Goal: Transaction & Acquisition: Purchase product/service

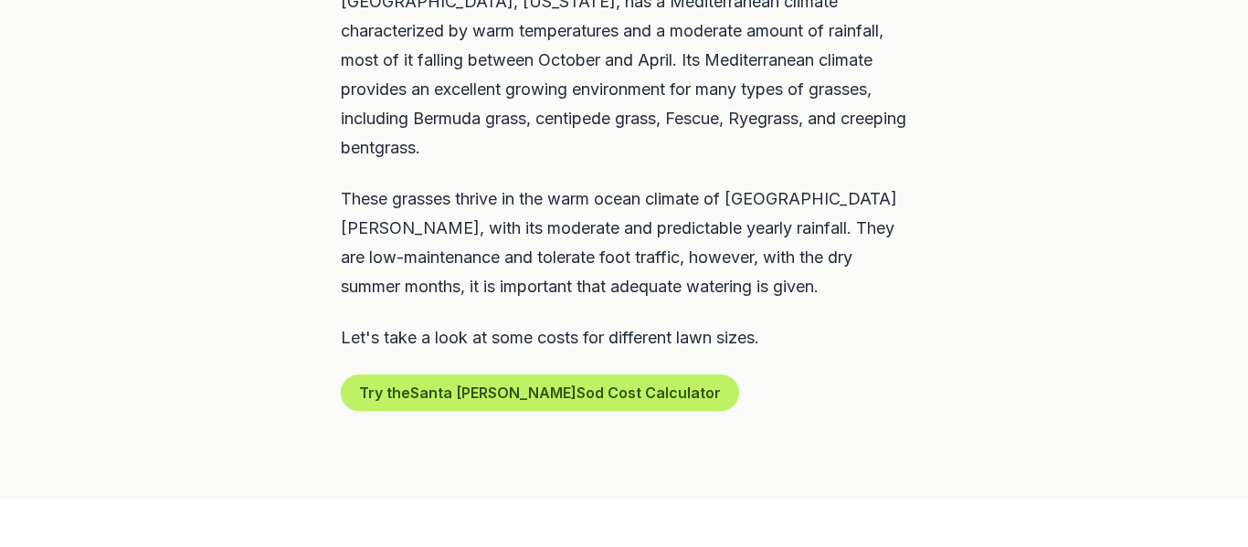
scroll to position [1060, 0]
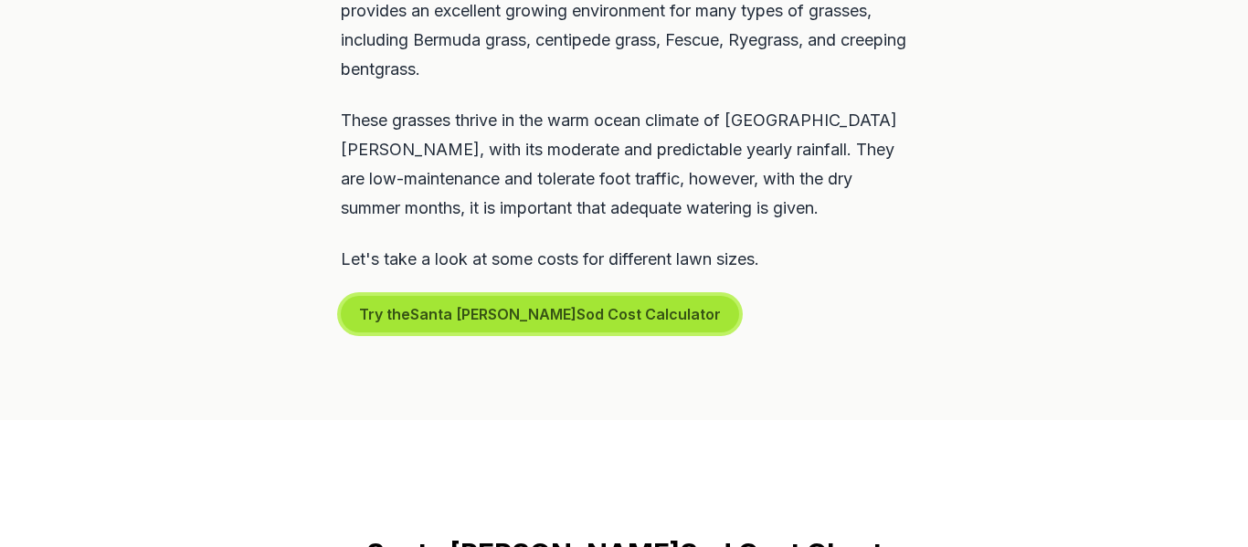
click at [386, 296] on button "Try the Santa [PERSON_NAME] Sod Cost Calculator" at bounding box center [540, 314] width 398 height 37
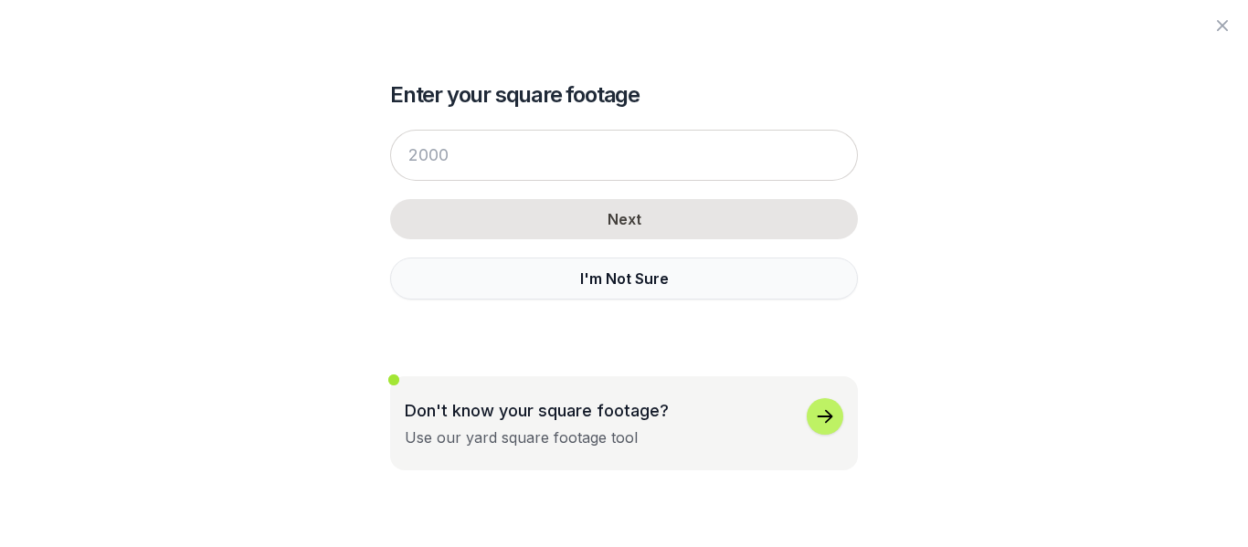
click at [598, 282] on button "I'm Not Sure" at bounding box center [624, 279] width 468 height 42
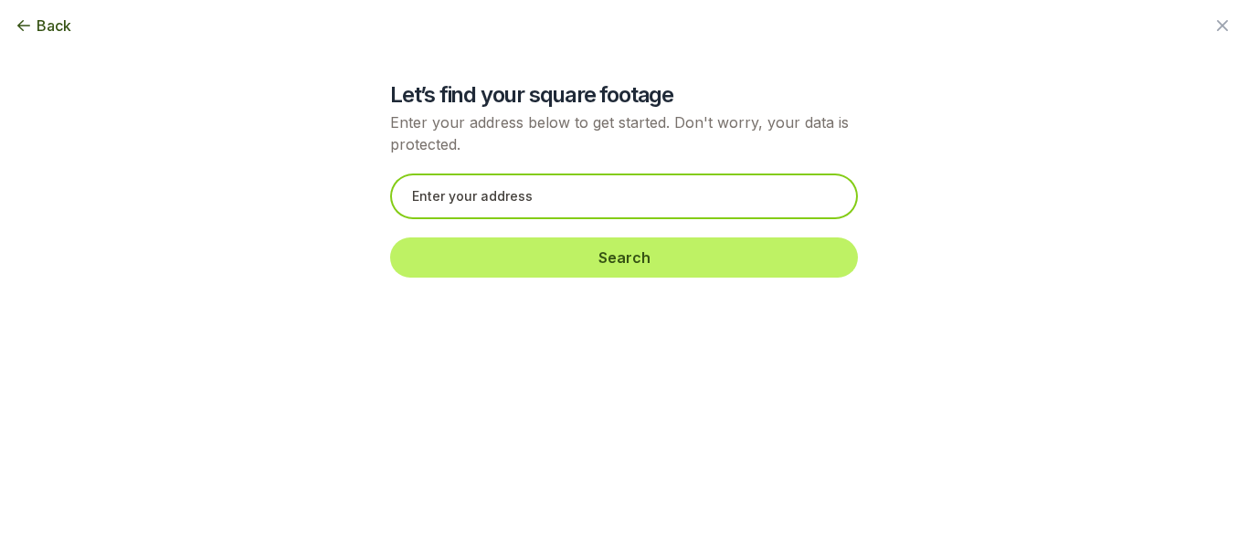
click at [498, 192] on input "text" at bounding box center [624, 197] width 468 height 46
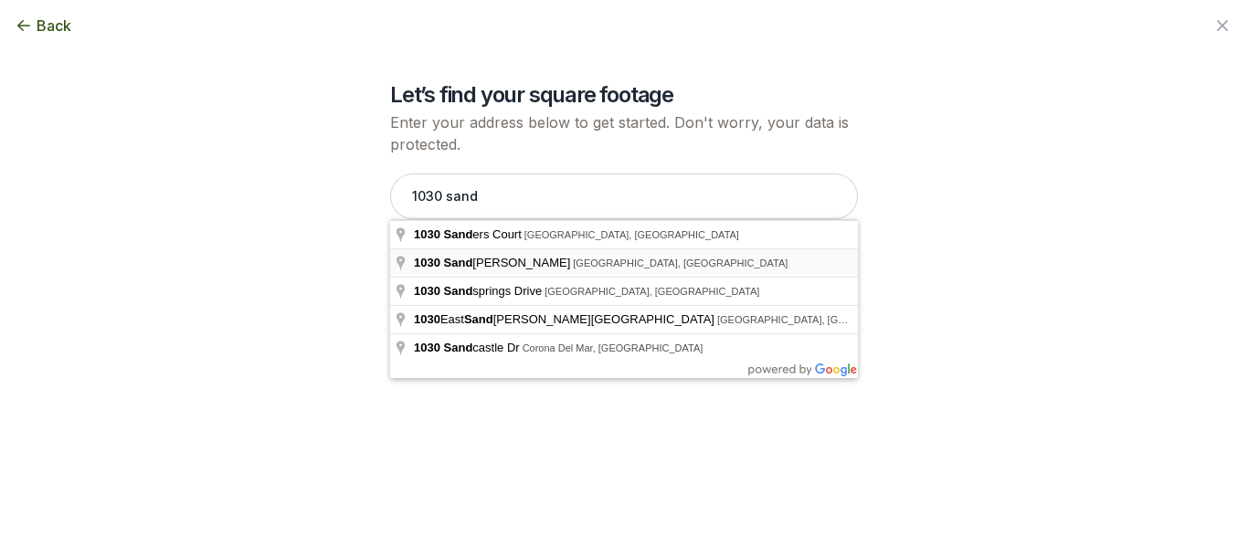
type input "[STREET_ADDRESS]"
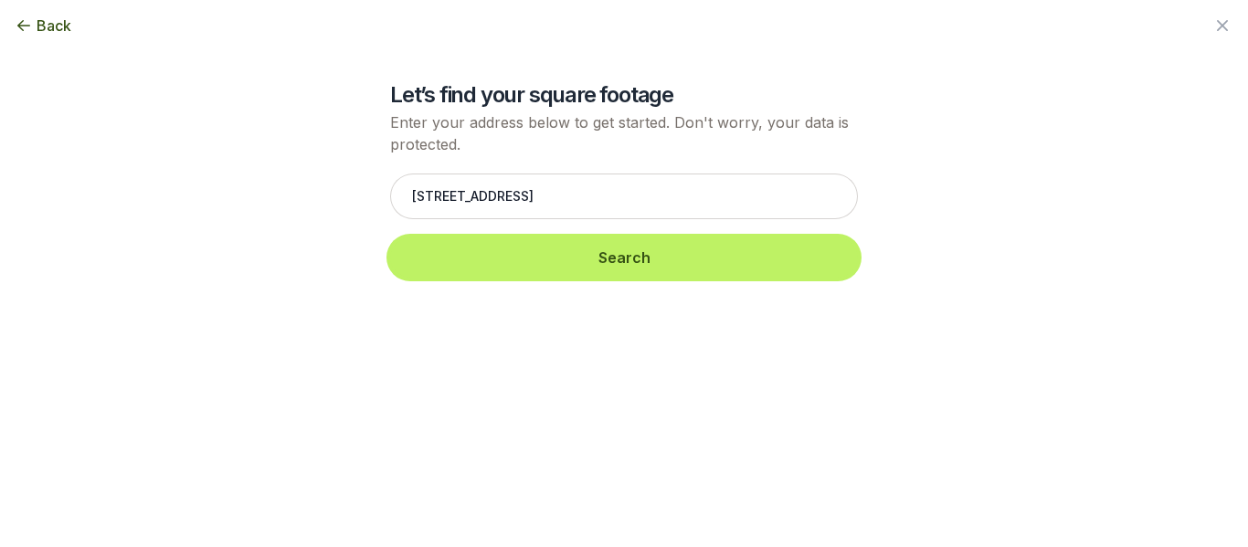
click at [481, 259] on button "Search" at bounding box center [624, 258] width 468 height 40
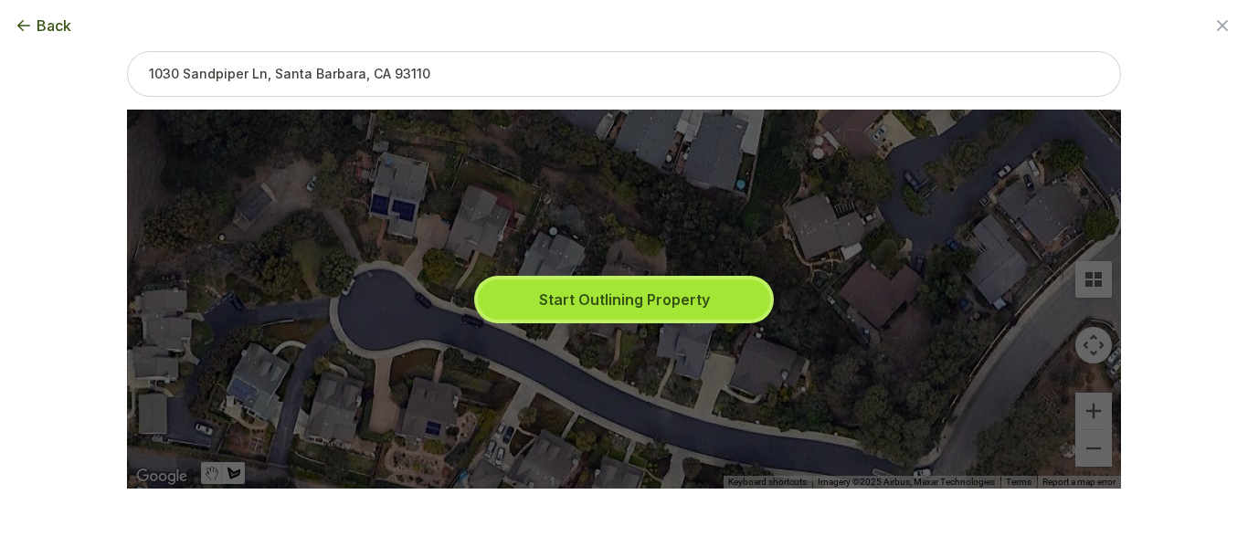
click at [592, 298] on button "Start Outlining Property" at bounding box center [624, 300] width 292 height 40
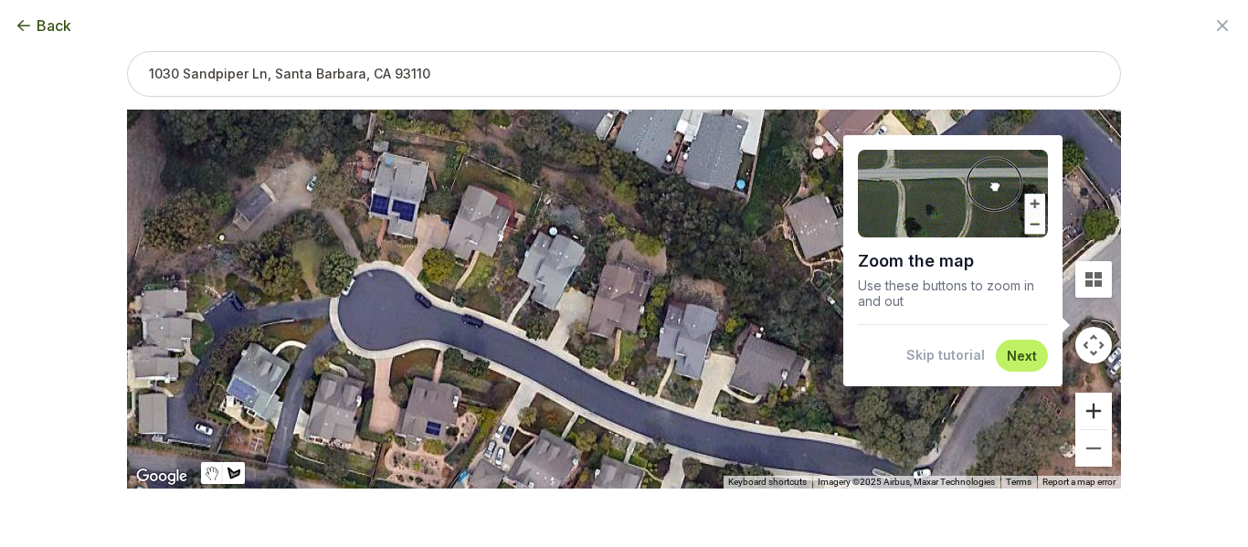
click at [1097, 410] on button "Zoom in" at bounding box center [1093, 411] width 37 height 37
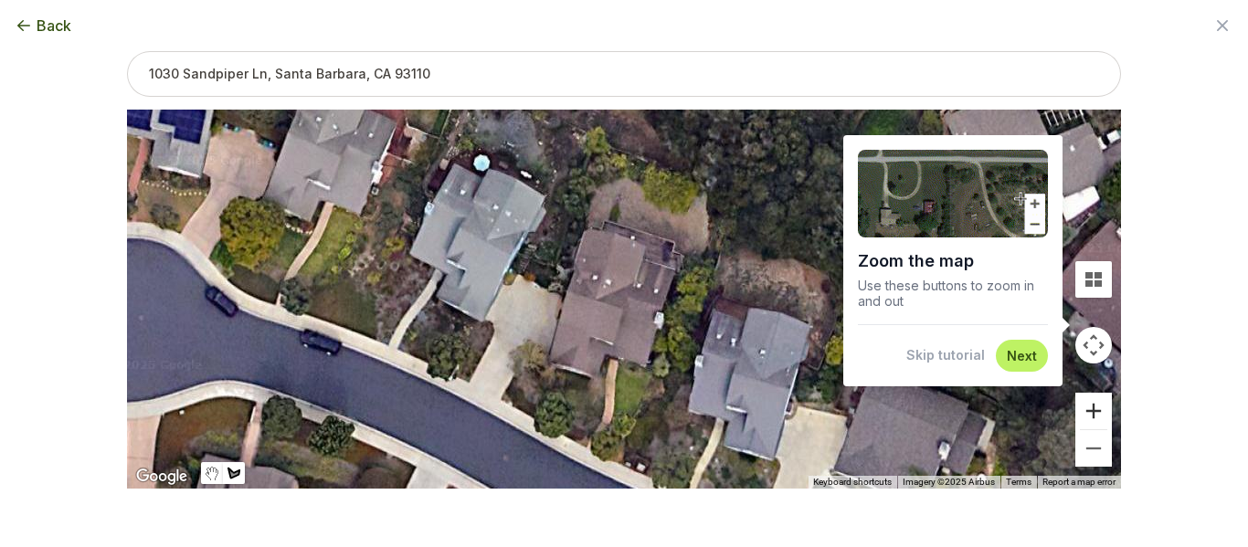
click at [1097, 410] on button "Zoom in" at bounding box center [1093, 411] width 37 height 37
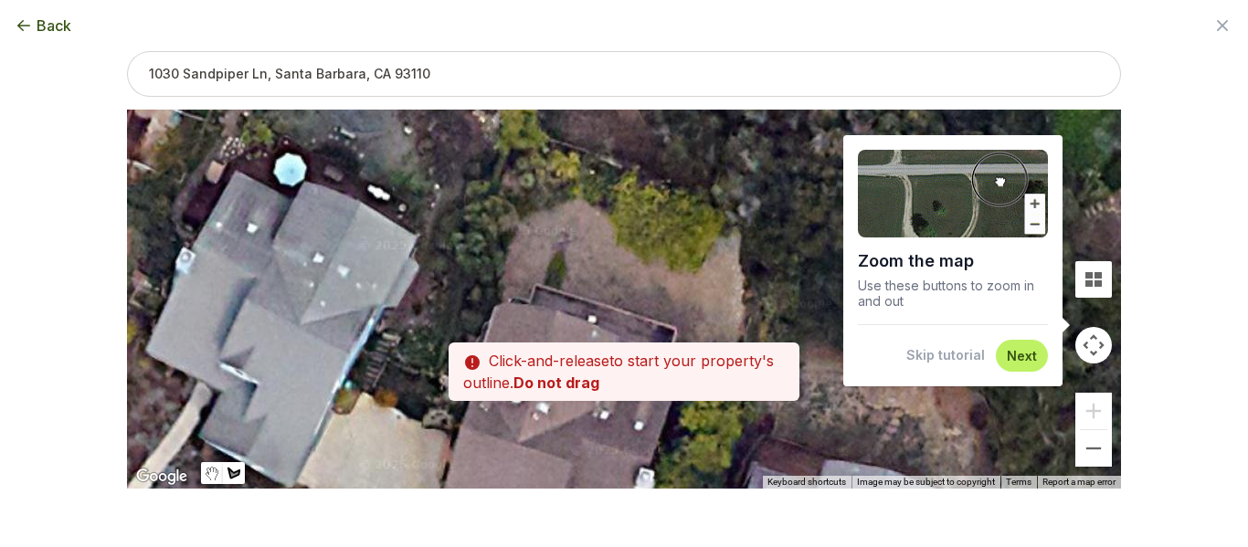
drag, startPoint x: 794, startPoint y: 262, endPoint x: 735, endPoint y: 421, distance: 169.7
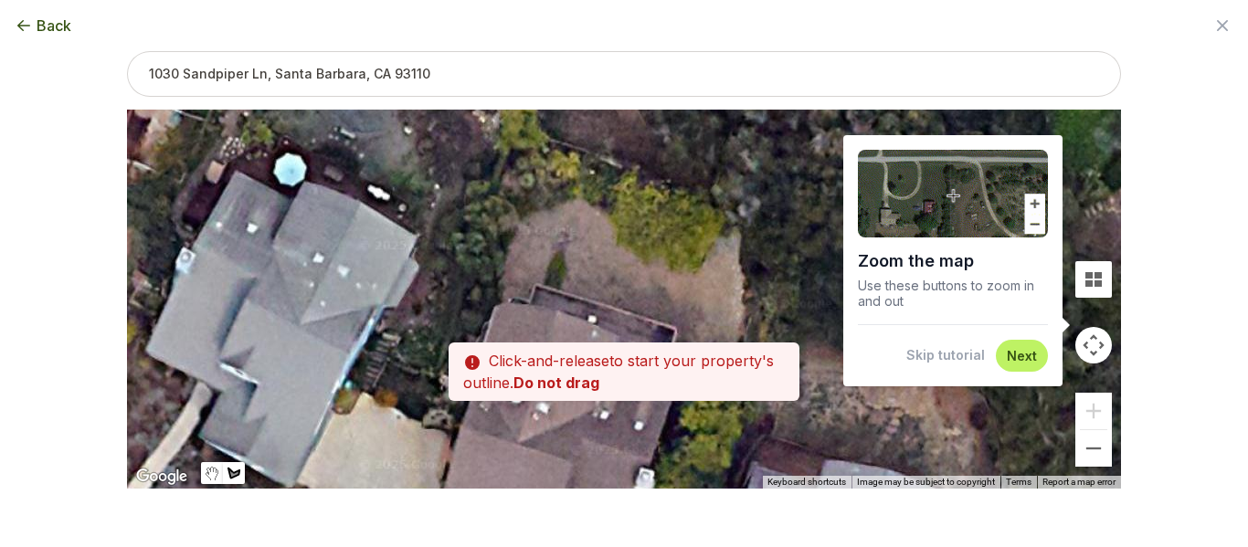
click at [735, 421] on div at bounding box center [624, 300] width 994 height 379
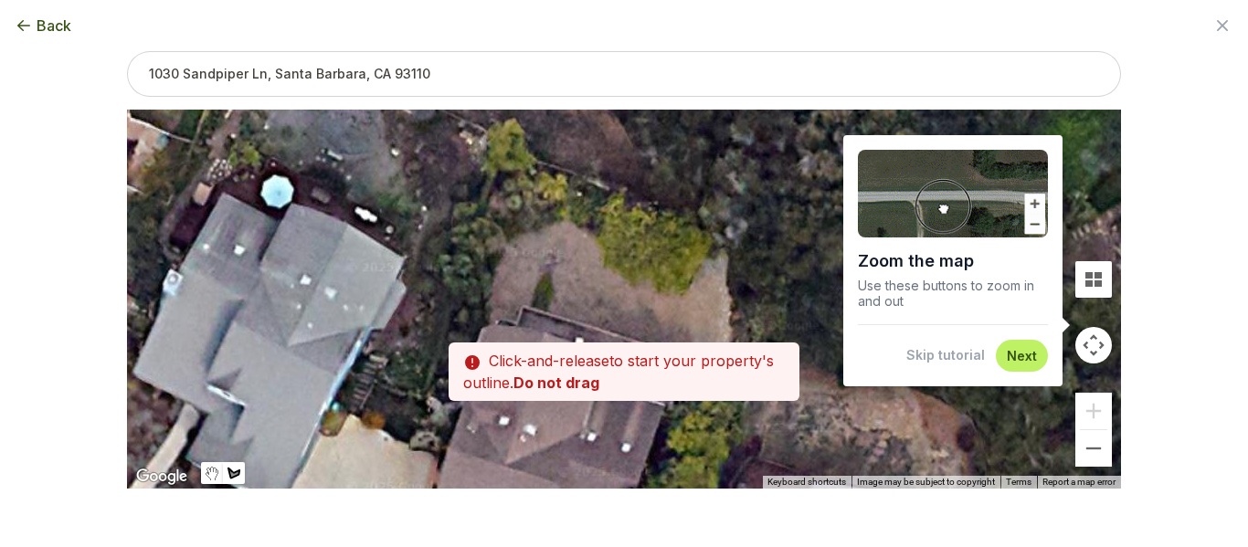
drag, startPoint x: 524, startPoint y: 216, endPoint x: 509, endPoint y: 239, distance: 28.4
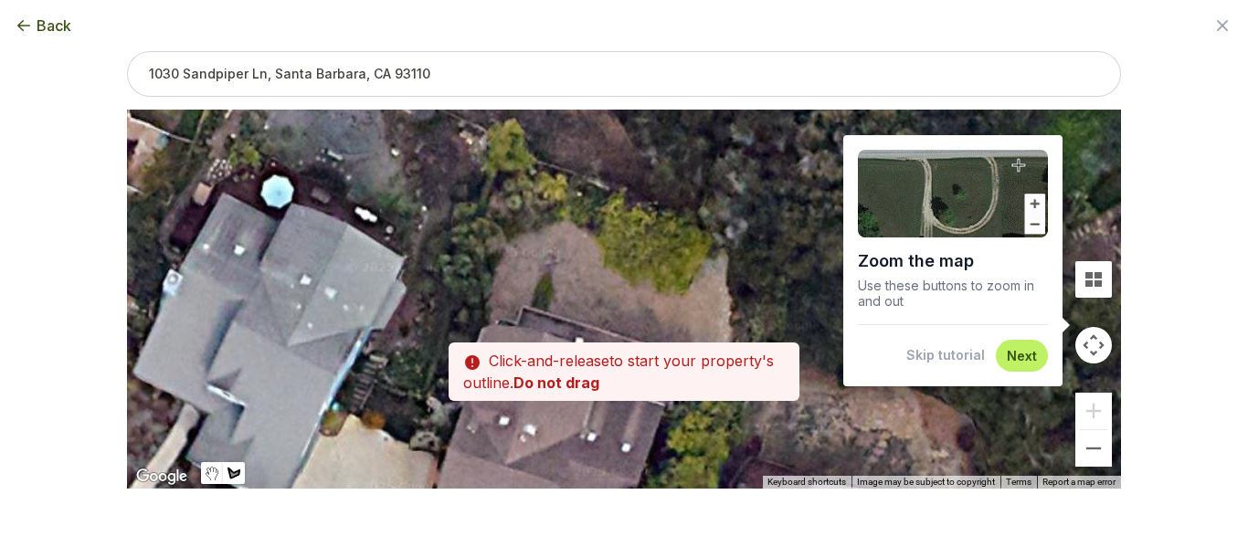
click at [509, 239] on div at bounding box center [624, 300] width 994 height 379
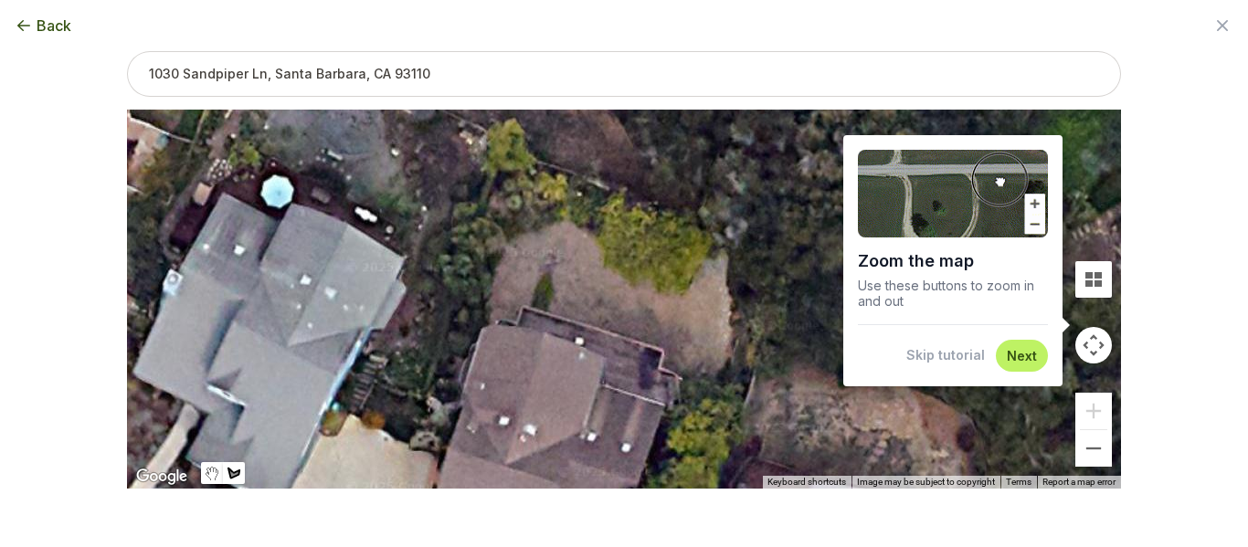
click at [566, 221] on div at bounding box center [624, 300] width 994 height 379
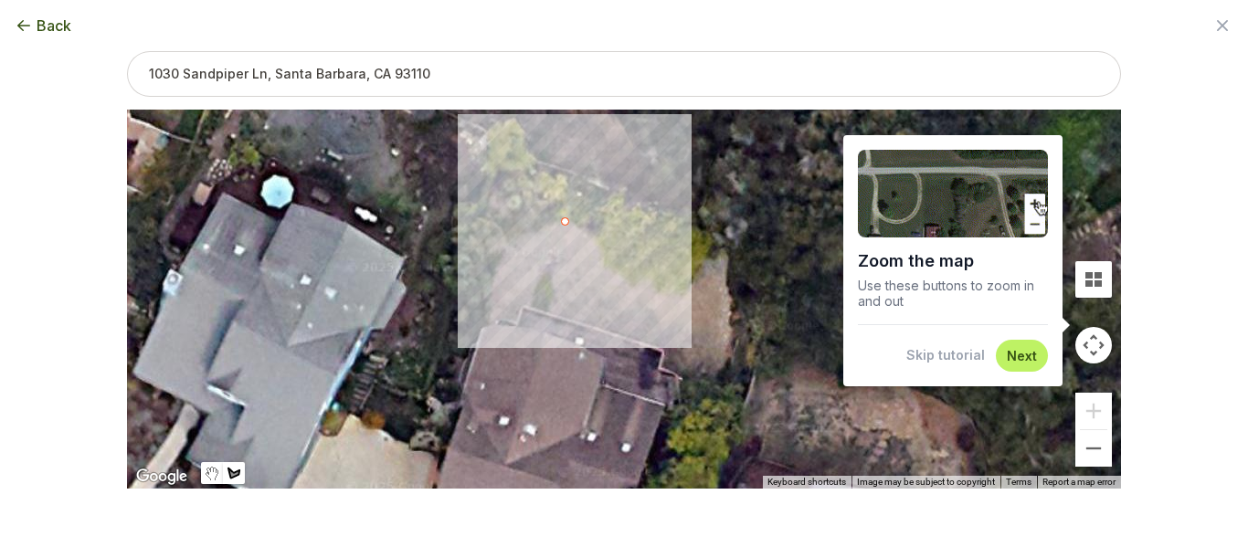
click at [512, 239] on div at bounding box center [624, 300] width 994 height 379
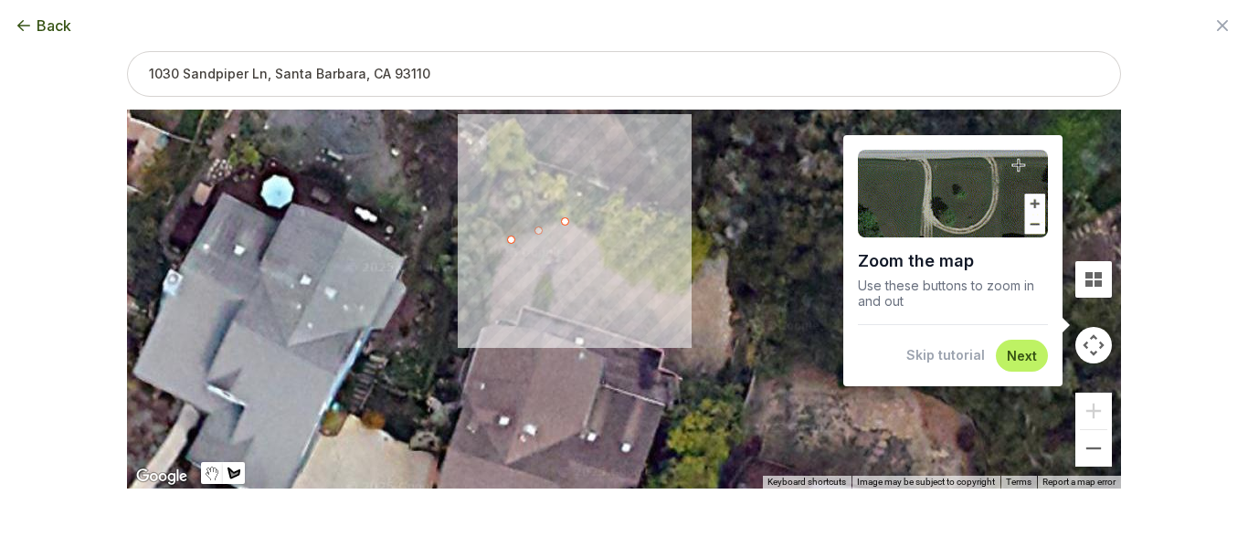
click at [498, 271] on div at bounding box center [624, 300] width 994 height 379
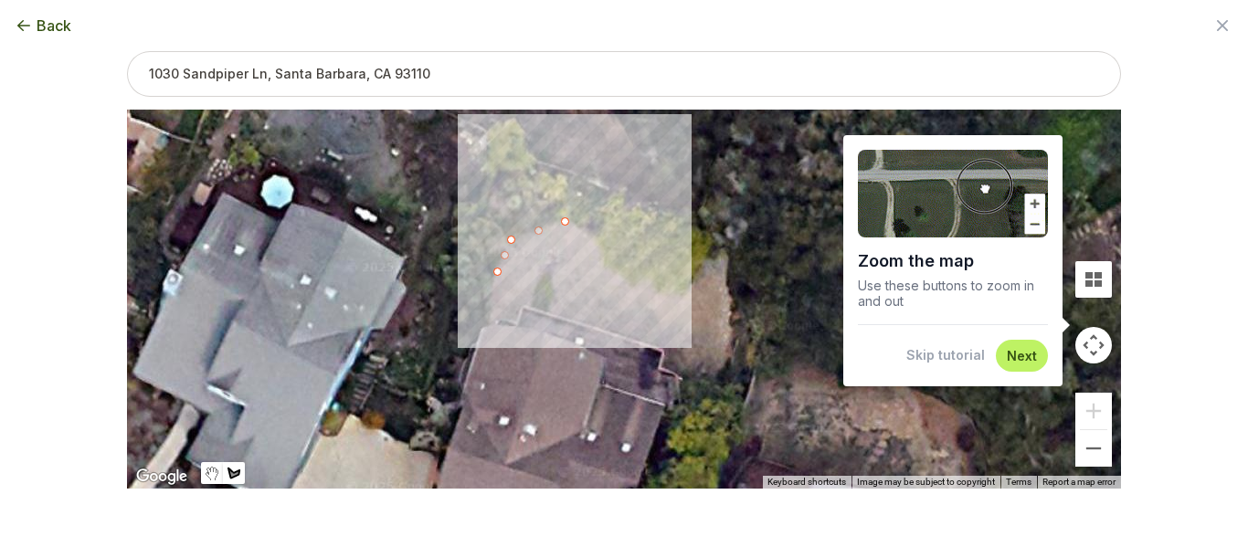
click at [490, 301] on div at bounding box center [624, 300] width 994 height 379
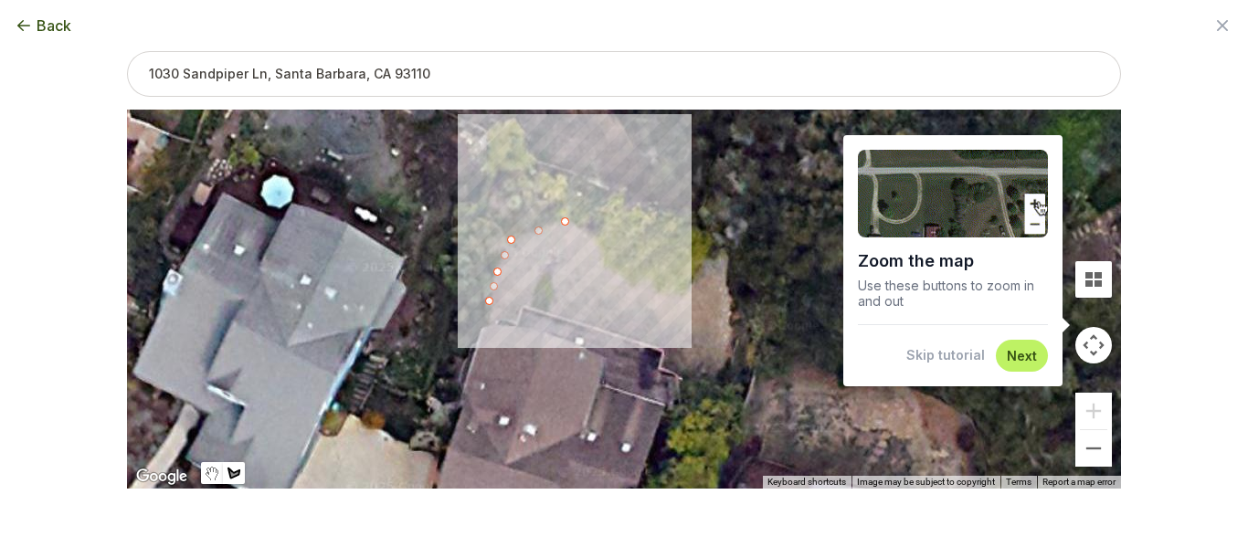
click at [492, 316] on div at bounding box center [624, 300] width 994 height 379
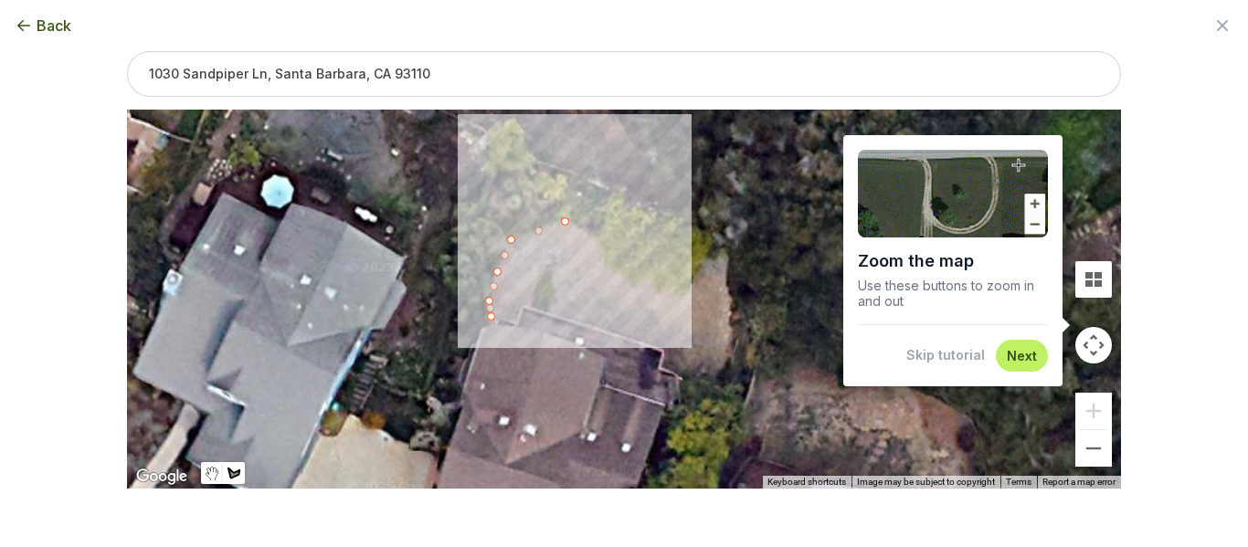
click at [514, 316] on div at bounding box center [624, 300] width 994 height 379
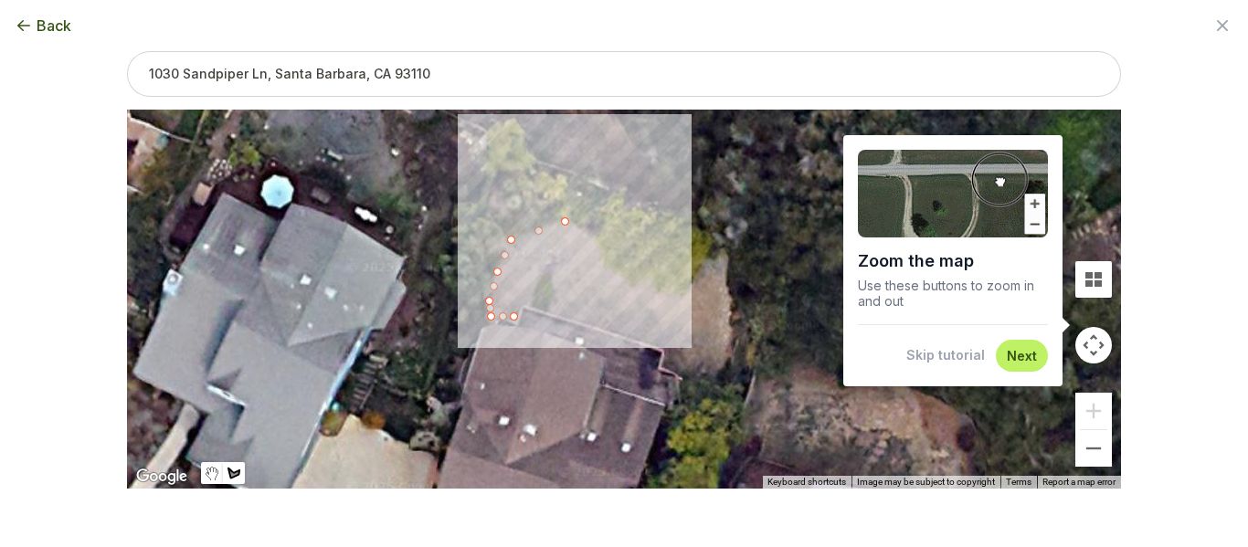
click at [519, 300] on div at bounding box center [624, 300] width 994 height 379
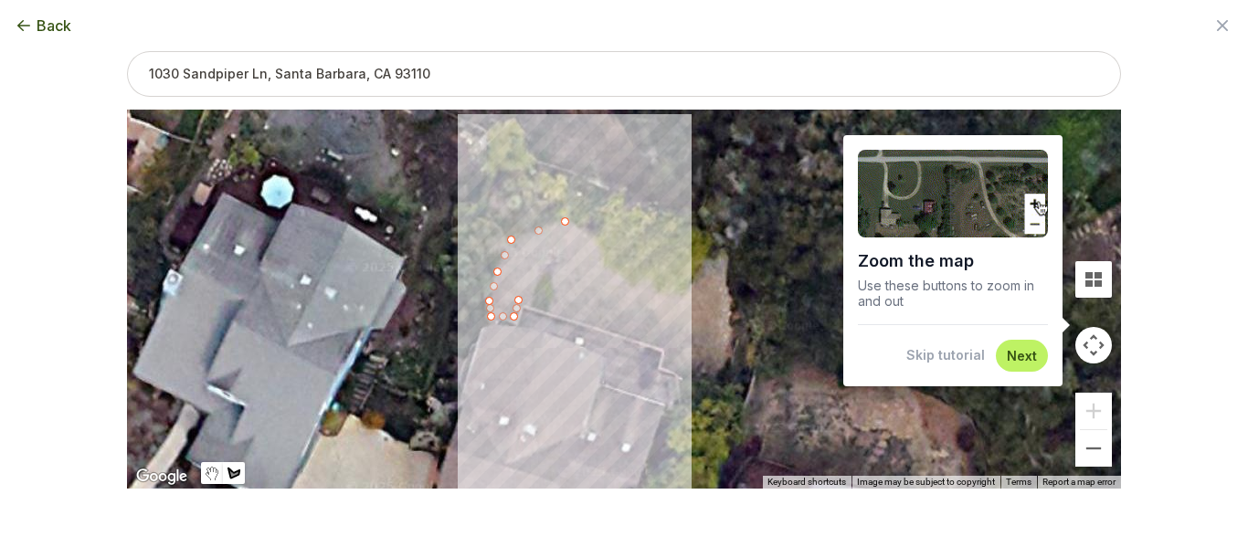
click at [662, 344] on div at bounding box center [624, 300] width 994 height 379
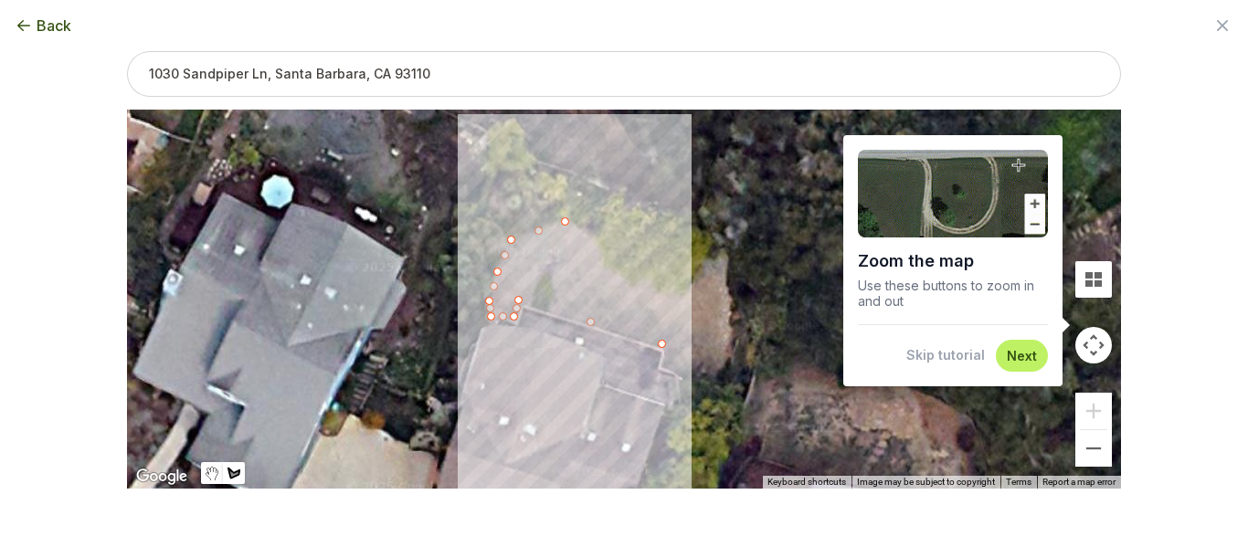
click at [666, 365] on div at bounding box center [624, 300] width 994 height 379
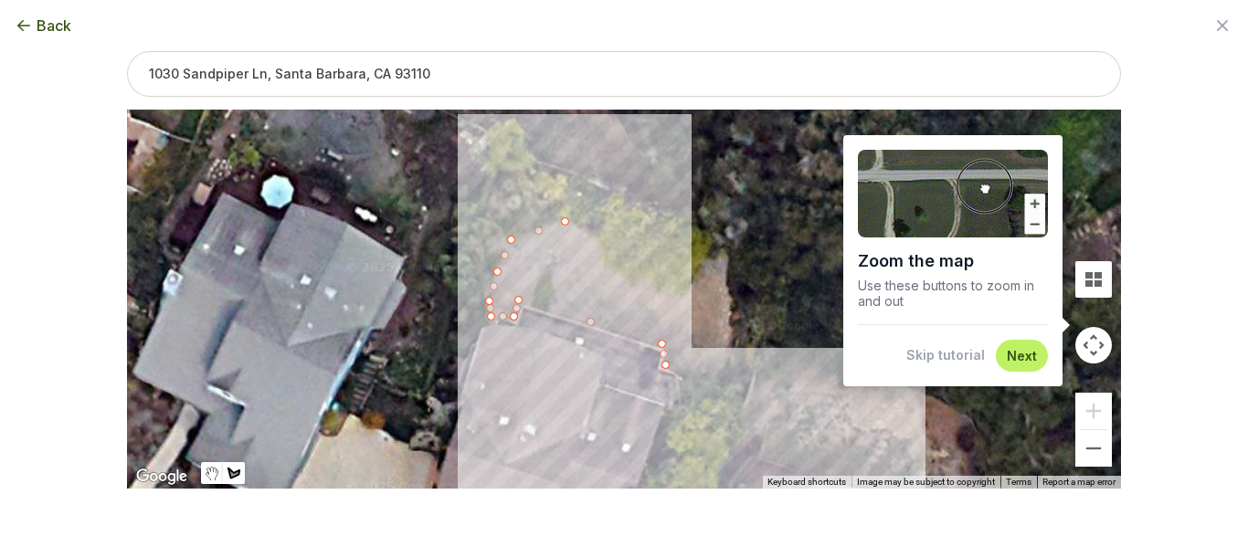
click at [681, 371] on div at bounding box center [624, 300] width 994 height 379
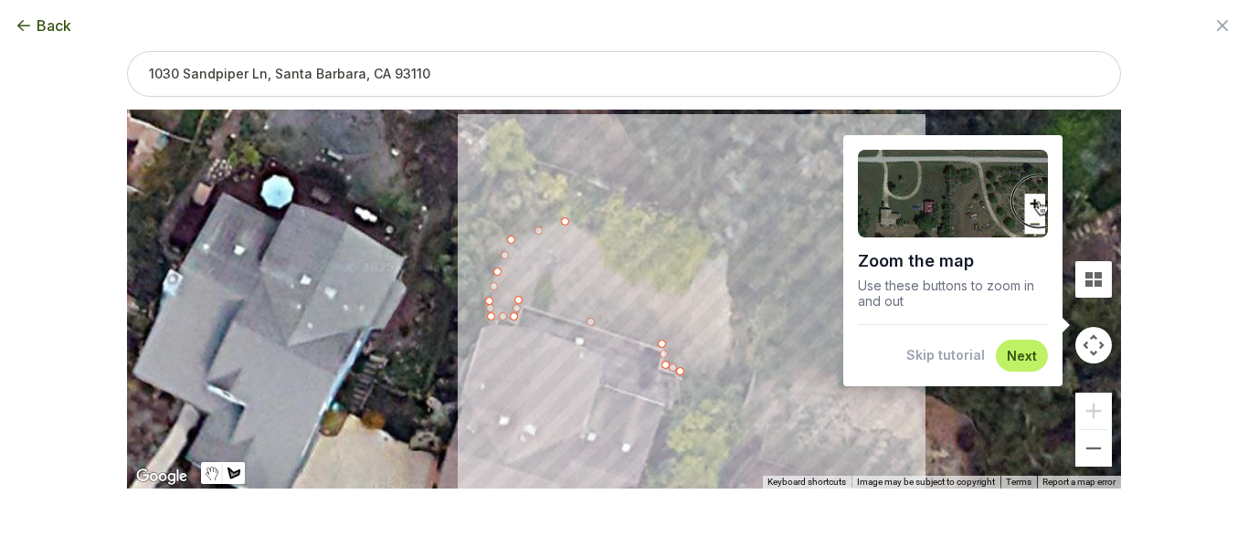
click at [707, 320] on div at bounding box center [624, 300] width 994 height 379
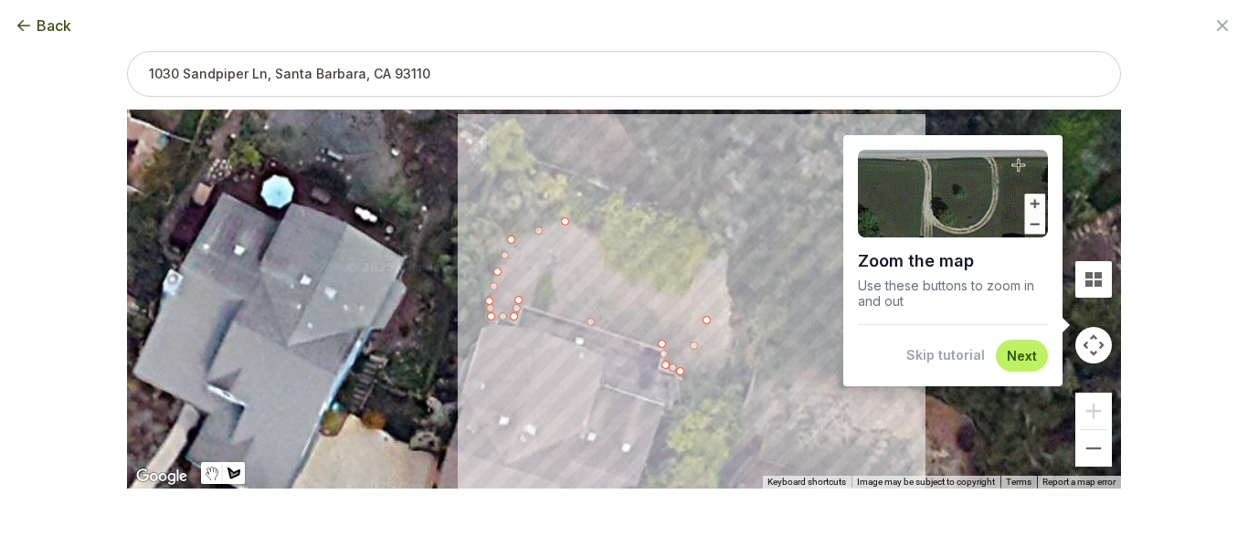
click at [702, 270] on div at bounding box center [624, 300] width 994 height 379
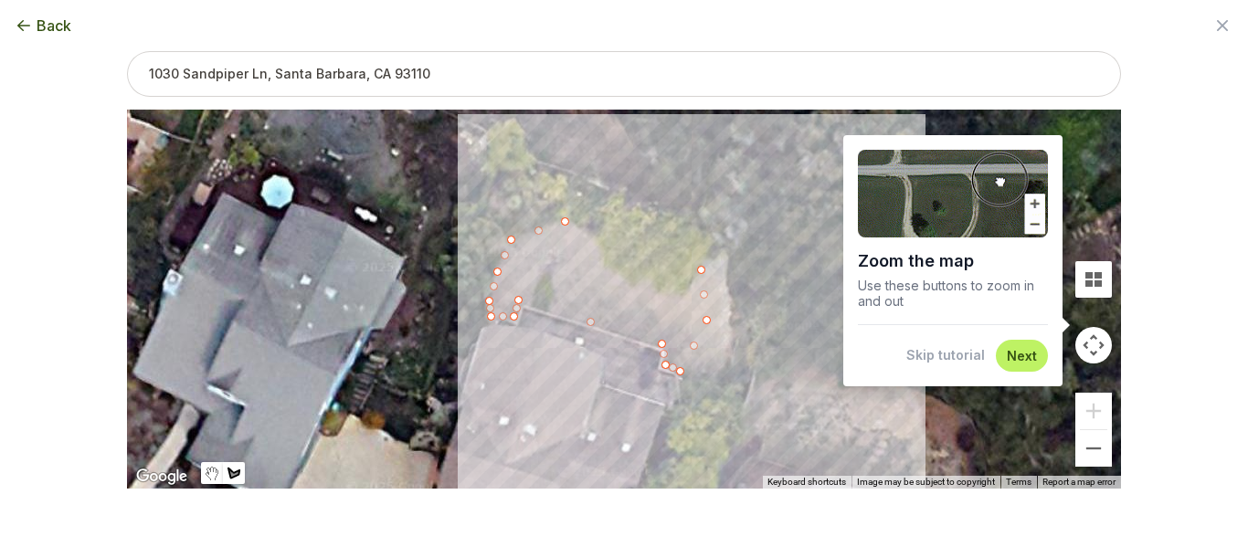
click at [682, 294] on div at bounding box center [624, 300] width 994 height 379
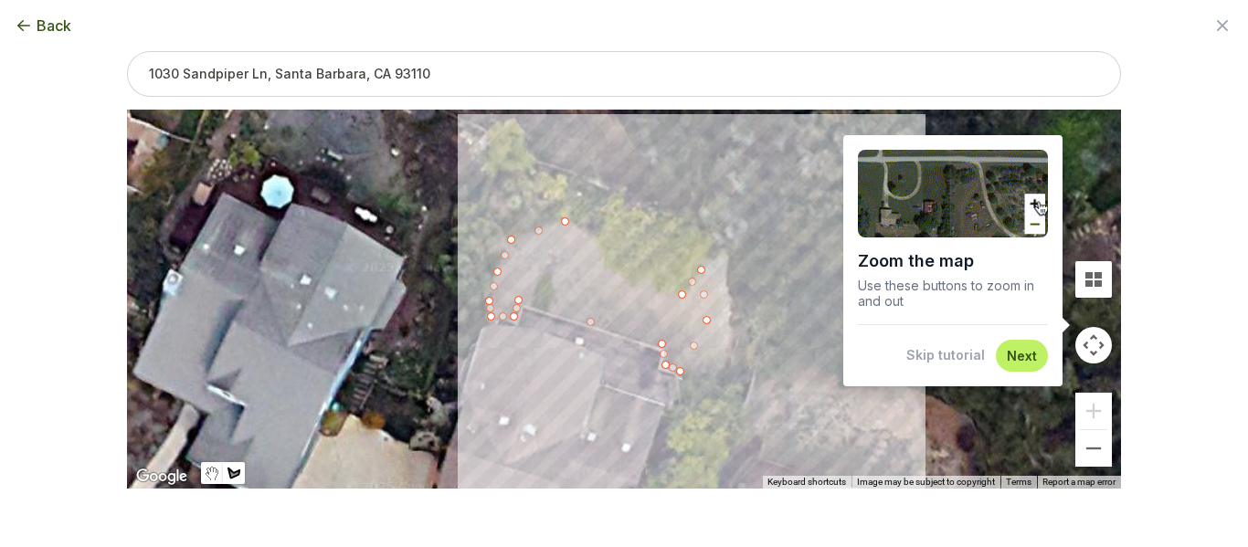
click at [604, 269] on div at bounding box center [624, 300] width 994 height 379
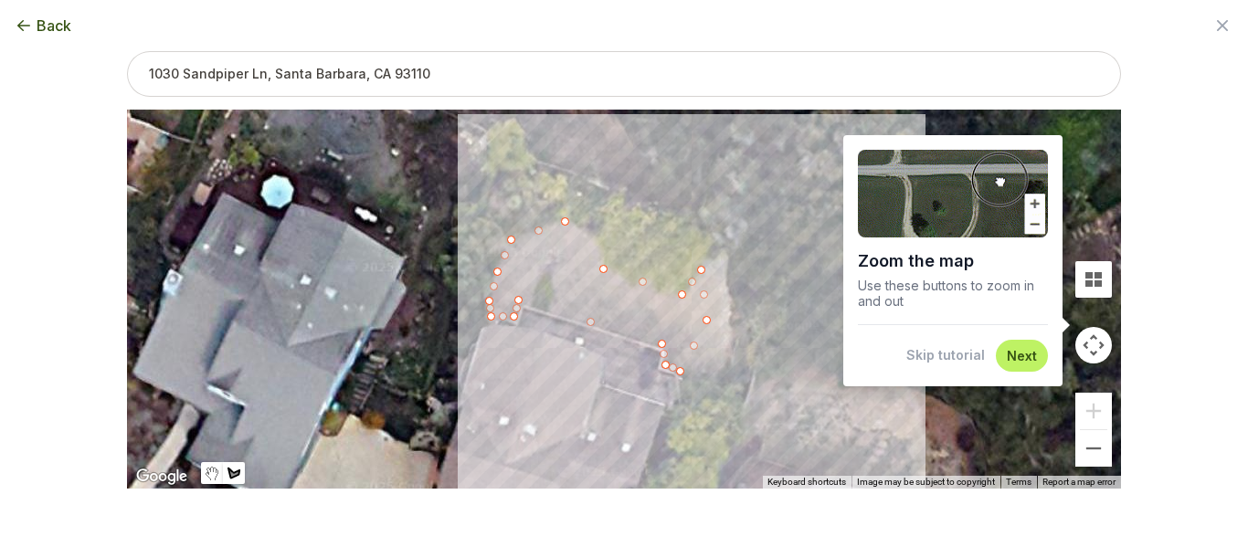
click at [599, 250] on div at bounding box center [624, 300] width 994 height 379
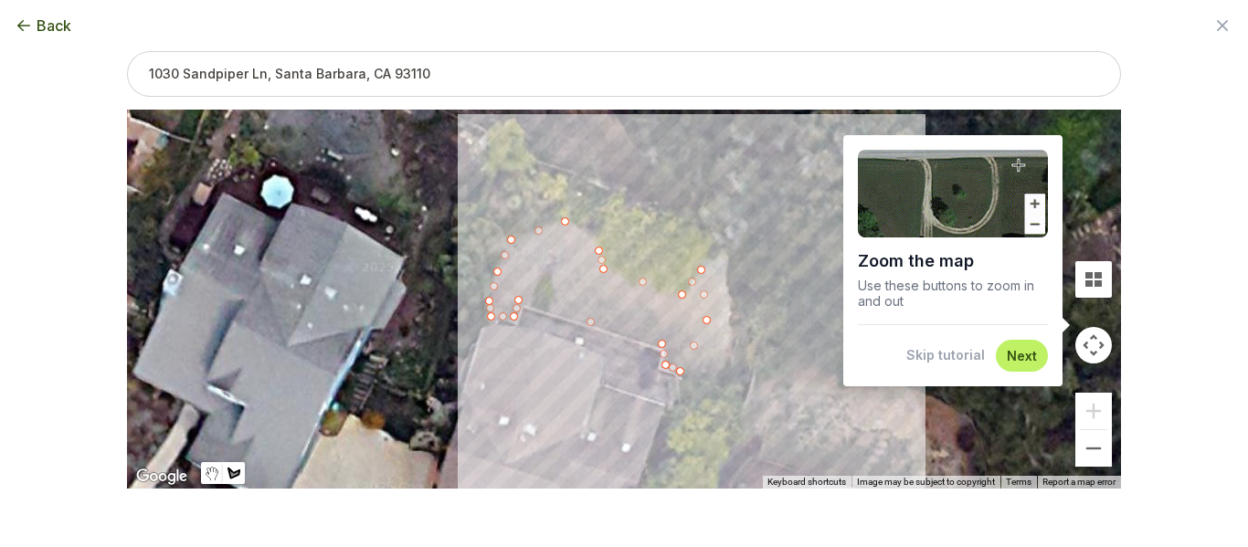
click at [566, 223] on div at bounding box center [624, 300] width 994 height 379
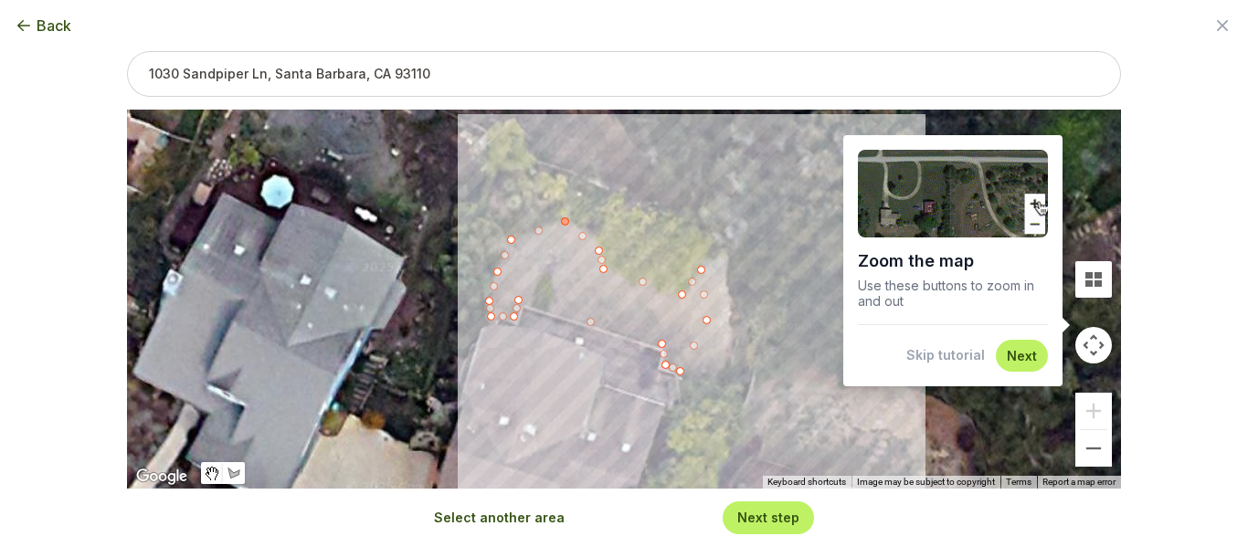
type input "713"
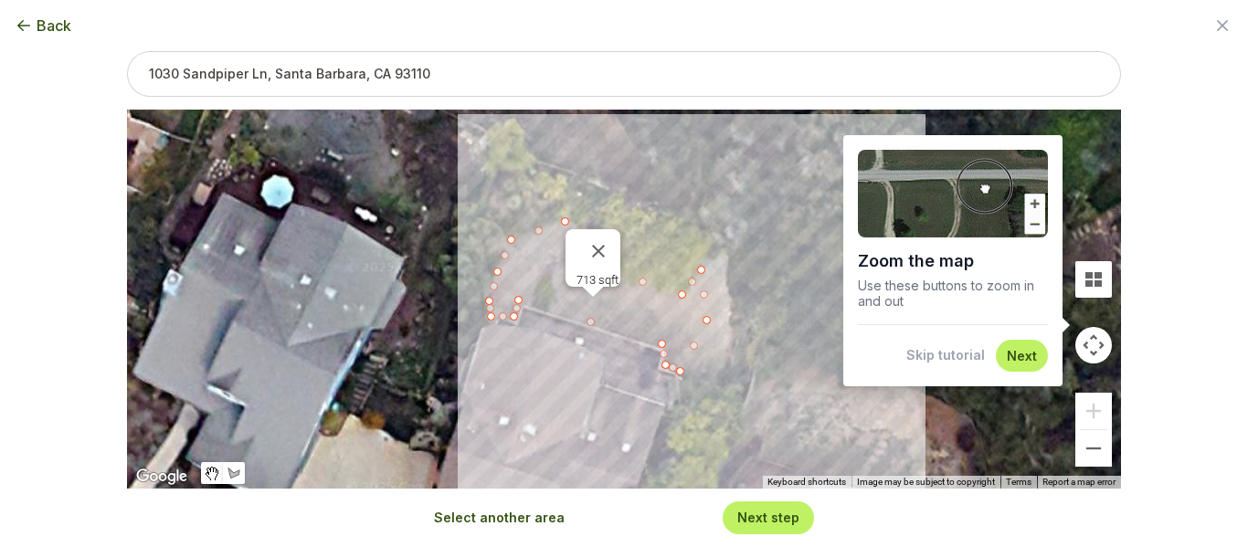
click at [754, 515] on button "Next step" at bounding box center [768, 517] width 62 height 17
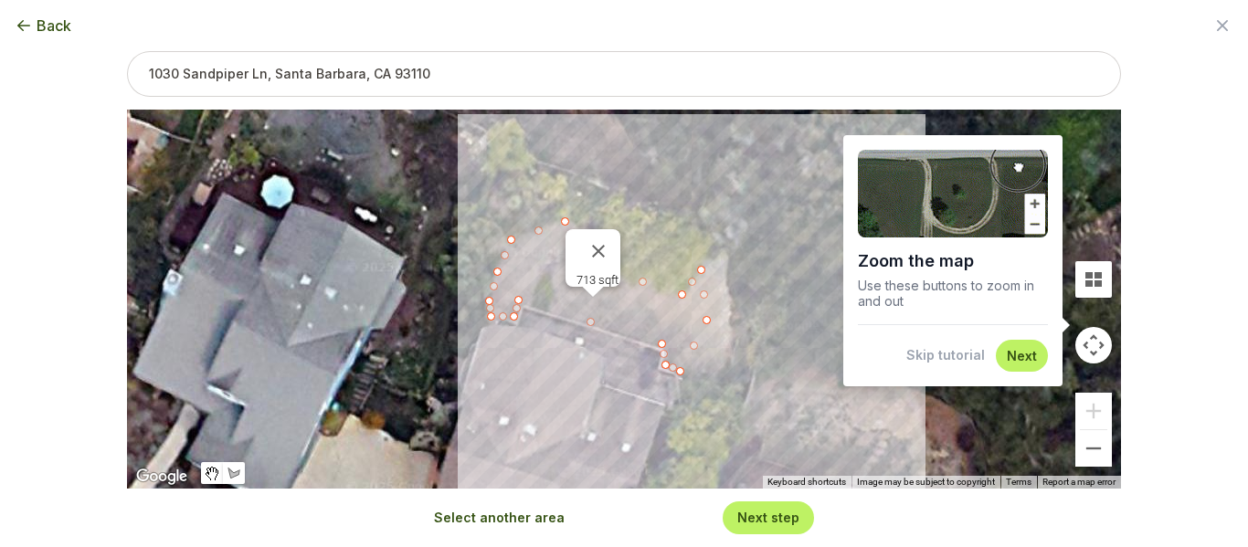
scroll to position [0, 0]
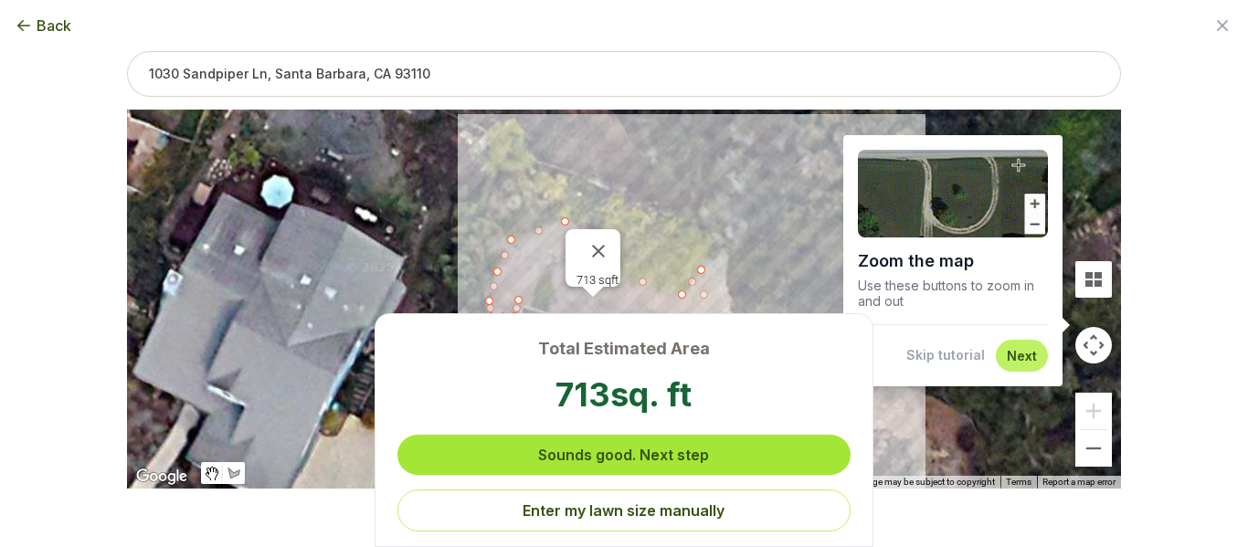
click at [689, 450] on button "Sounds good. Next step" at bounding box center [623, 455] width 453 height 40
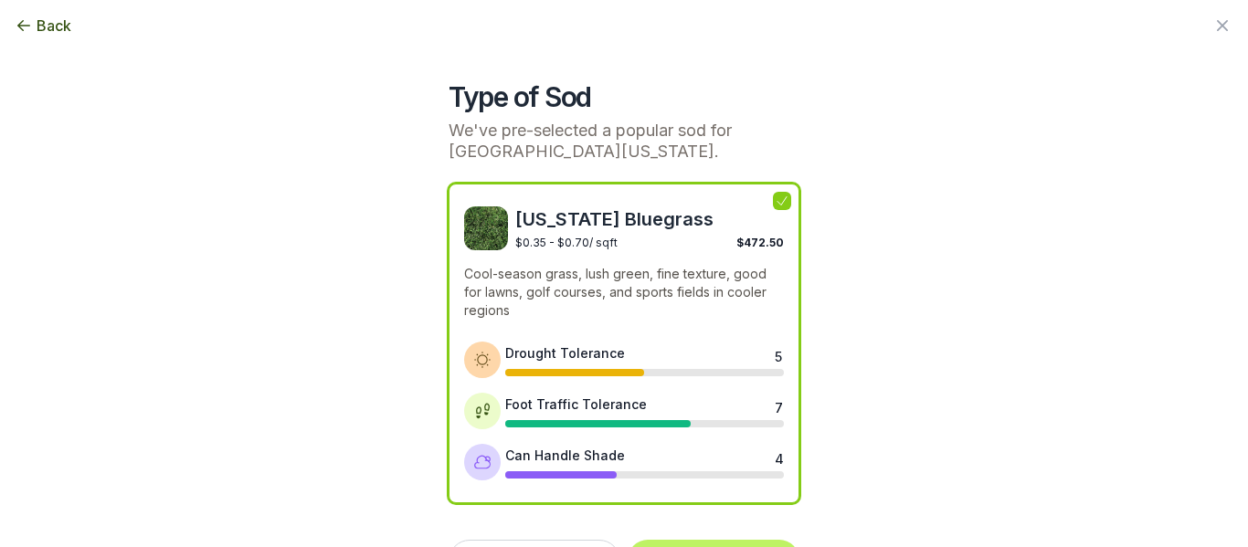
scroll to position [49, 0]
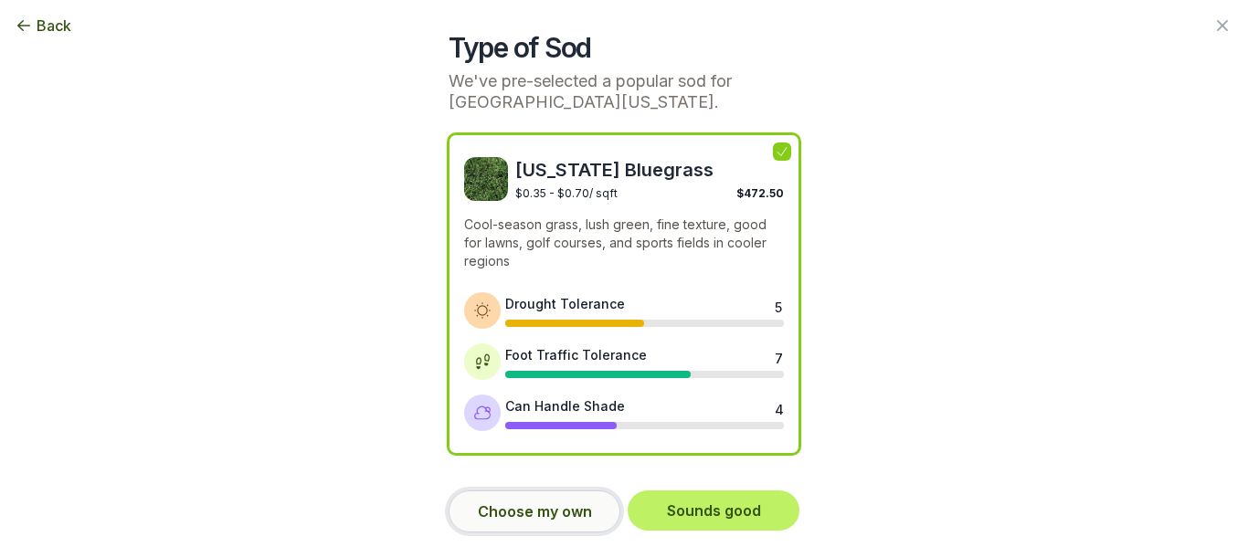
click at [542, 510] on button "Choose my own" at bounding box center [535, 512] width 172 height 42
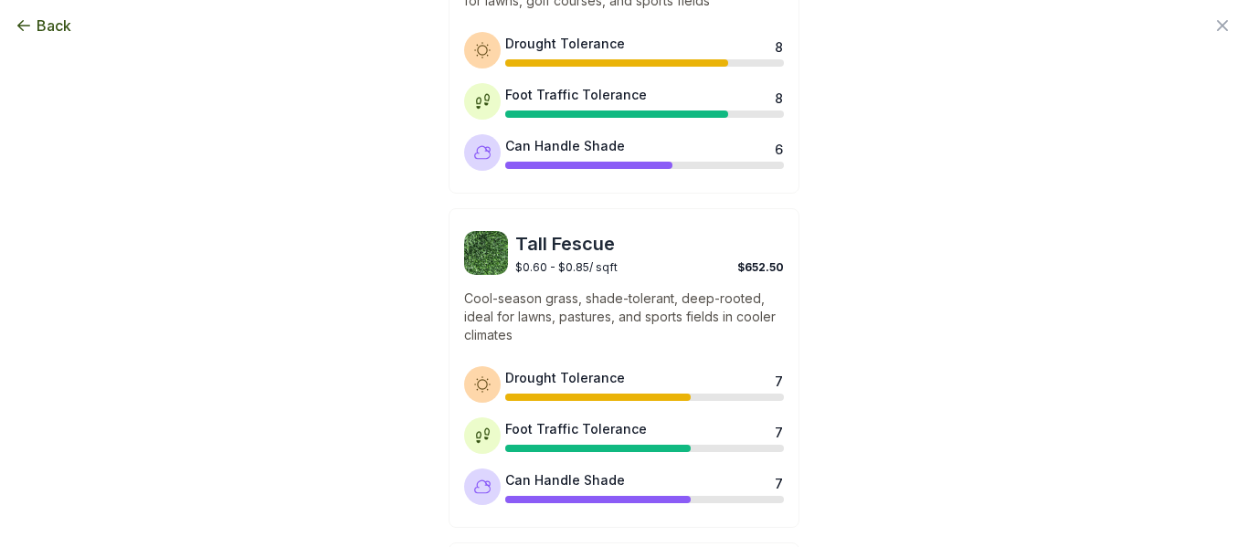
scroll to position [1033, 0]
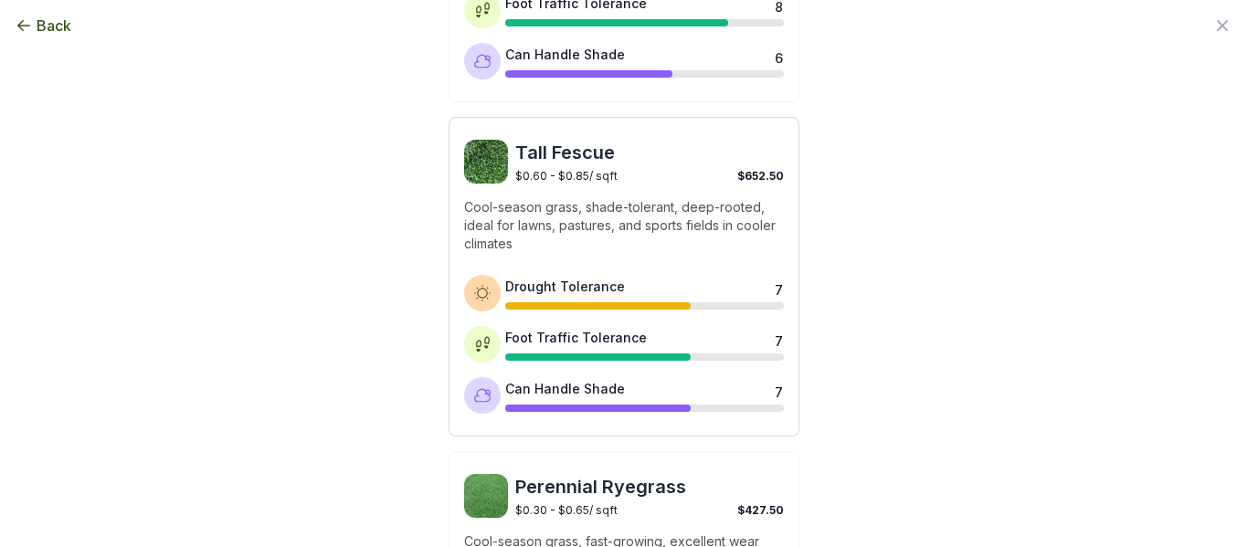
click at [651, 216] on p "Cool-season grass, shade-tolerant, deep-rooted, ideal for lawns, pastures, and …" at bounding box center [624, 225] width 320 height 55
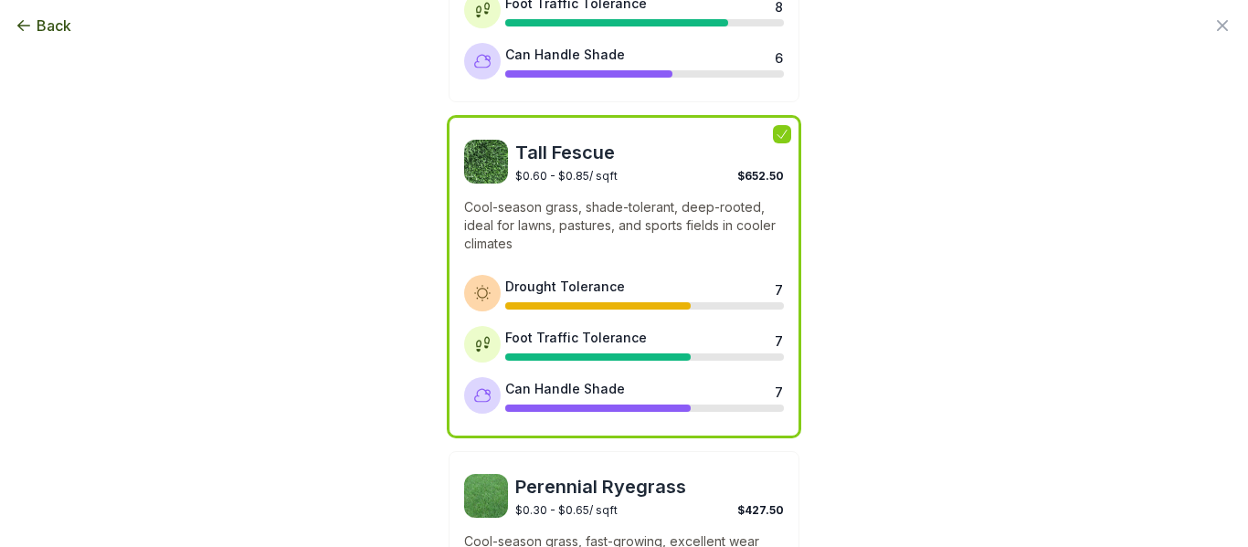
scroll to position [1683, 0]
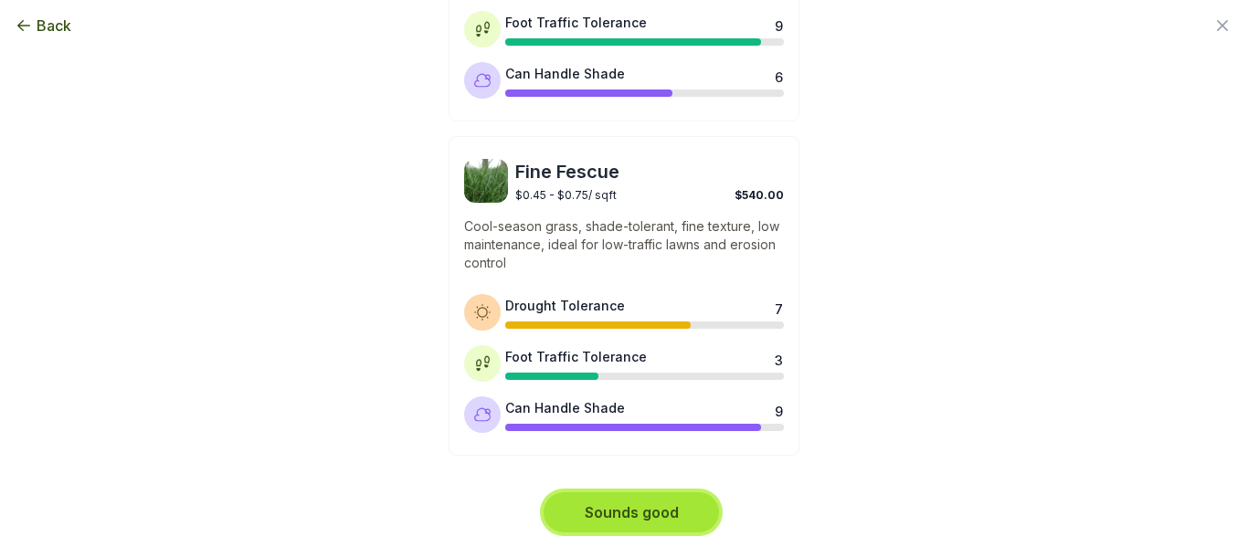
click at [640, 506] on button "Sounds good" at bounding box center [631, 512] width 175 height 40
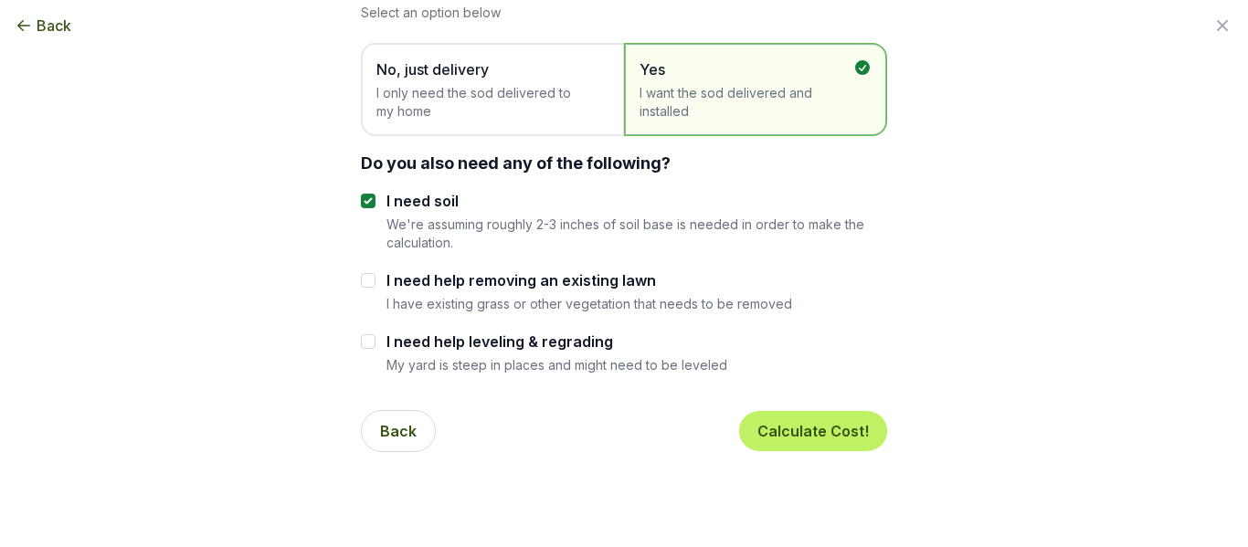
scroll to position [118, 0]
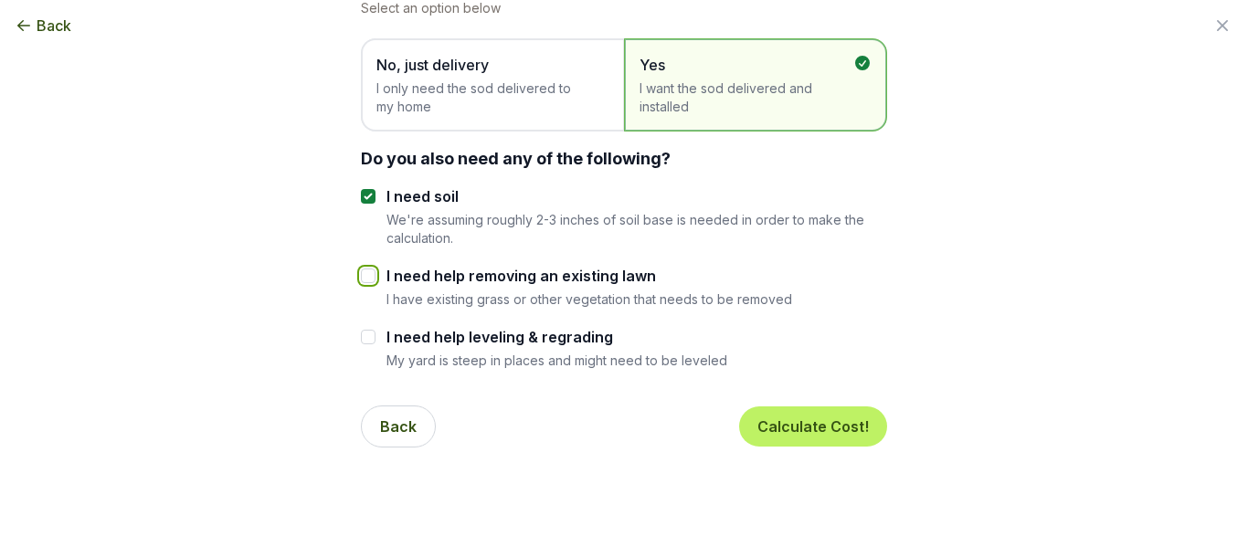
click at [371, 278] on input "I need help removing an existing lawn" at bounding box center [368, 276] width 15 height 15
checkbox input "true"
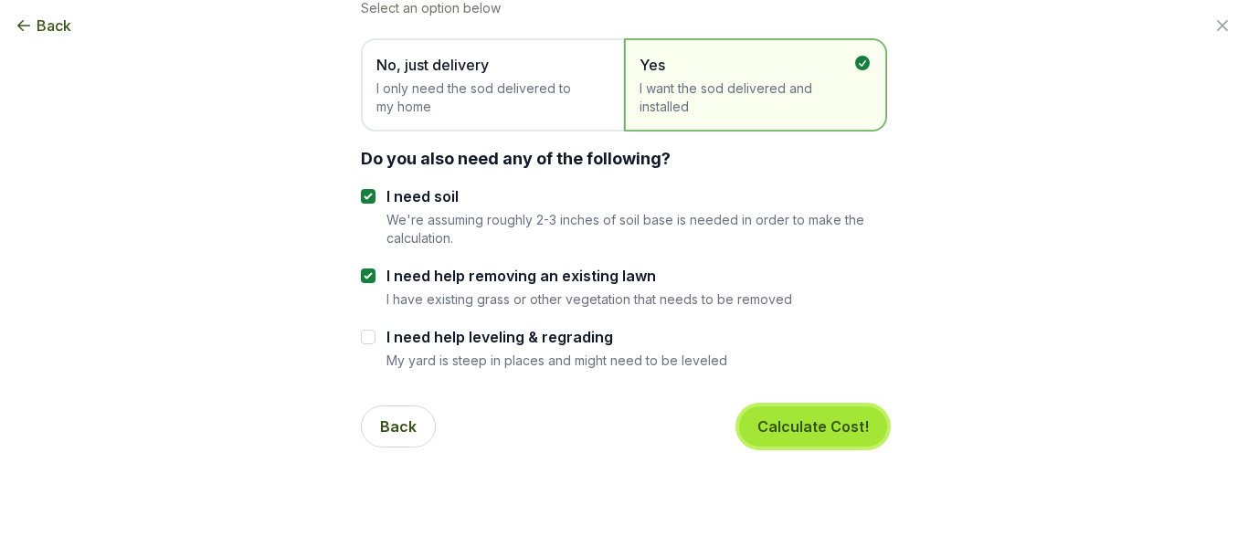
click at [822, 432] on button "Calculate Cost!" at bounding box center [813, 427] width 148 height 40
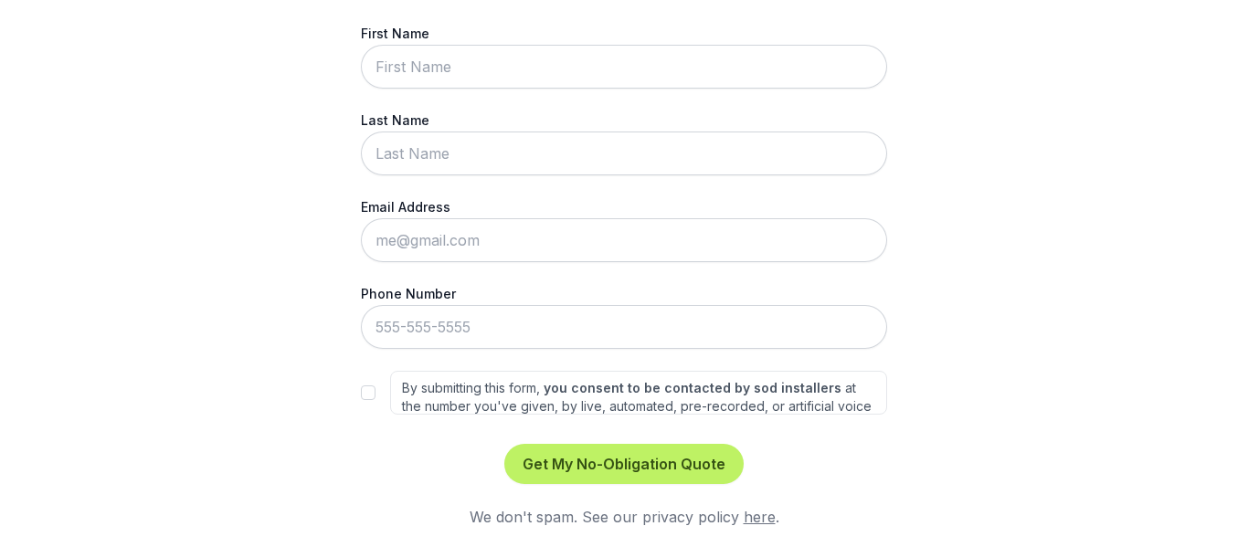
scroll to position [0, 0]
